Goal: Transaction & Acquisition: Purchase product/service

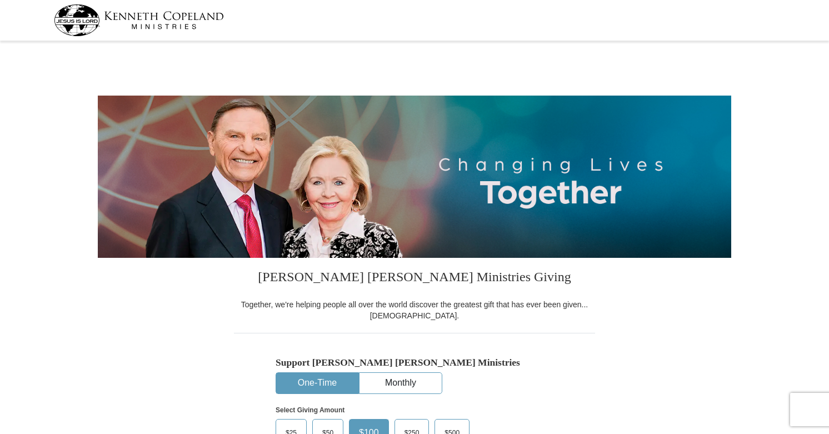
select select "SC"
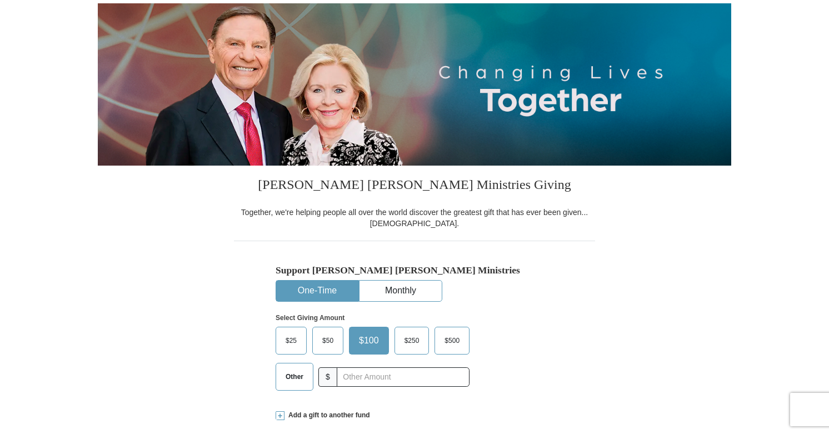
scroll to position [111, 0]
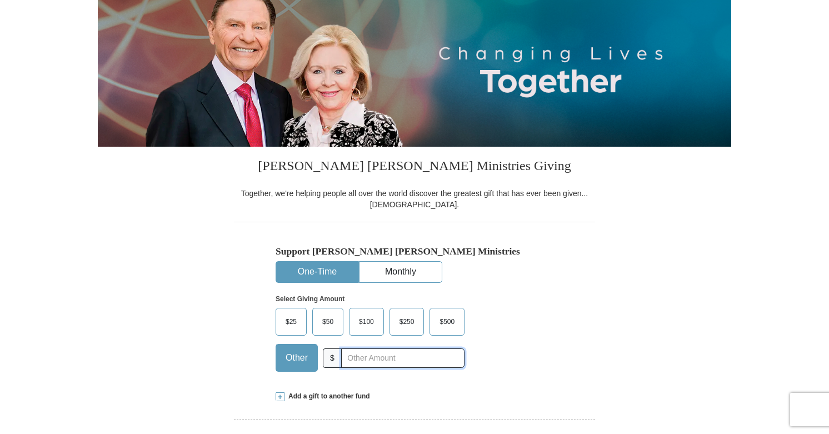
click at [364, 358] on input "text" at bounding box center [402, 357] width 123 height 19
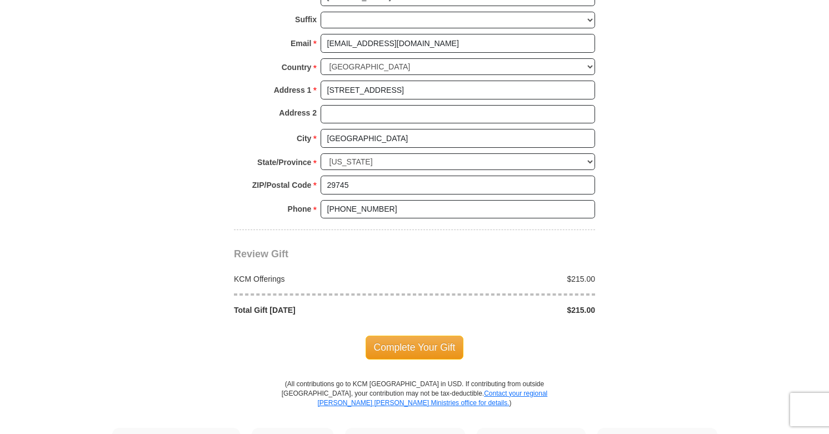
scroll to position [833, 0]
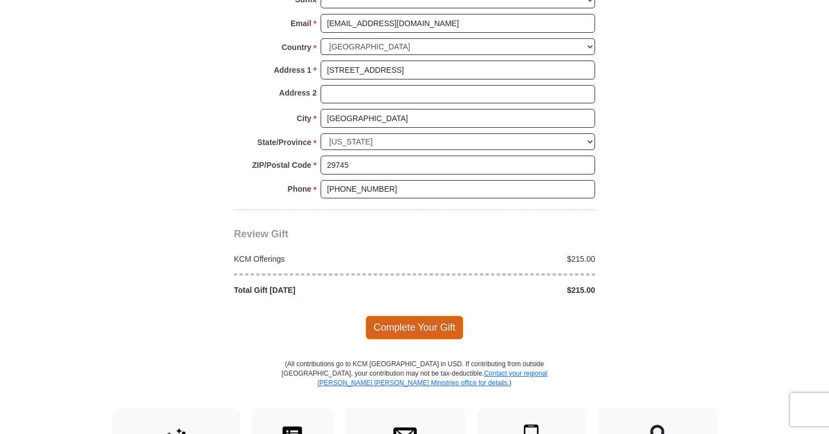
type input "215.00"
click at [400, 329] on span "Complete Your Gift" at bounding box center [414, 326] width 98 height 23
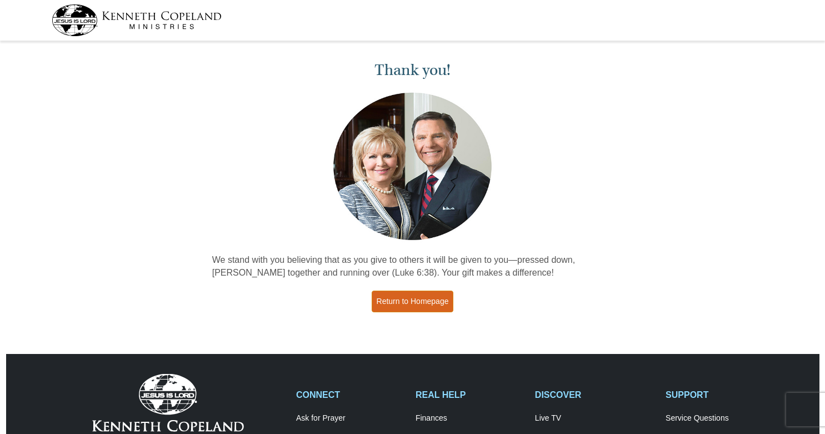
click at [411, 298] on link "Return to Homepage" at bounding box center [412, 301] width 82 height 22
